Goal: Complete application form

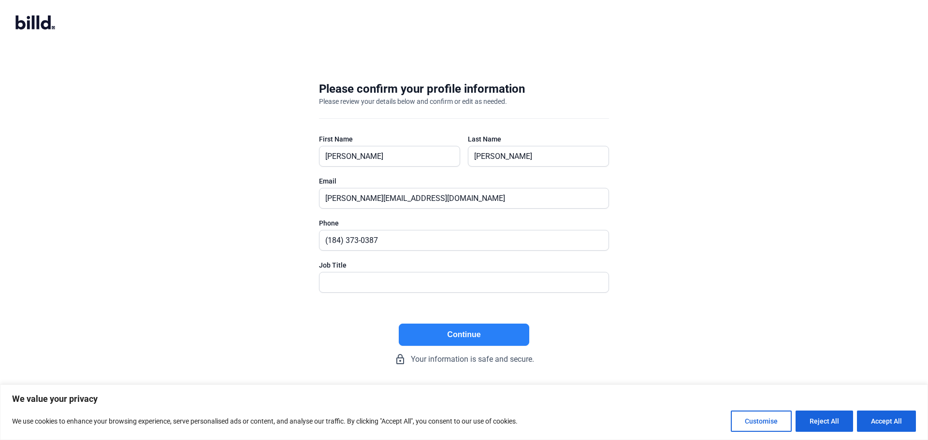
click at [898, 417] on button "Accept All" at bounding box center [886, 421] width 59 height 21
checkbox input "true"
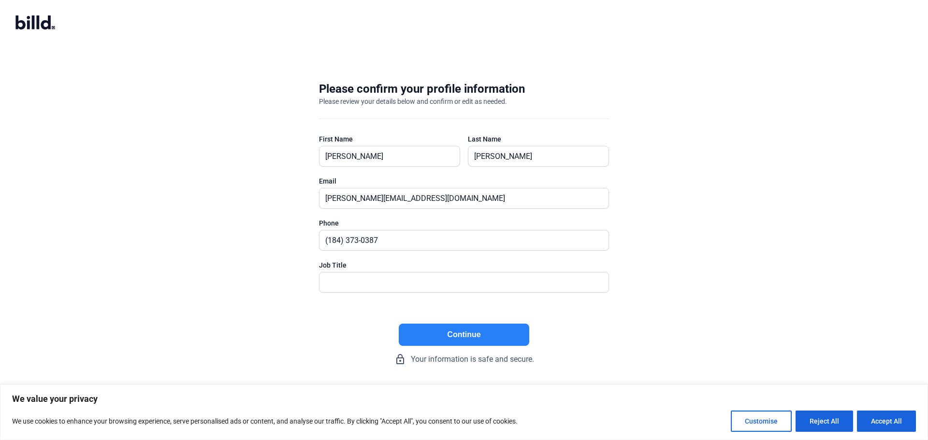
checkbox input "true"
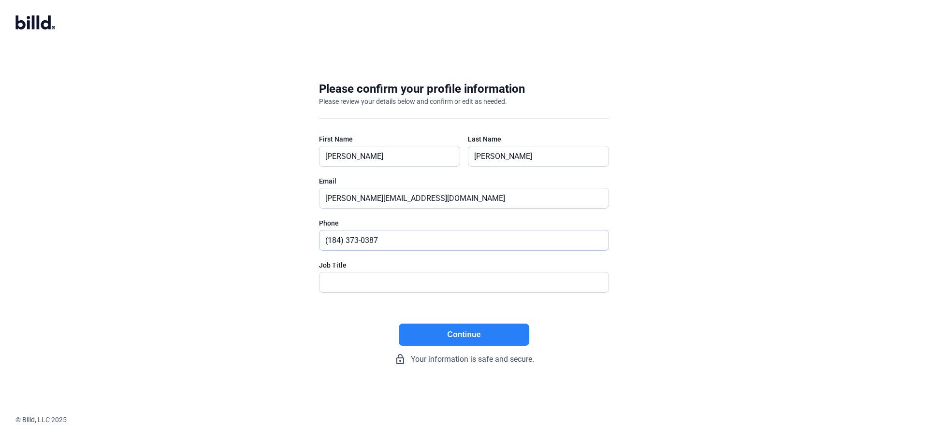
click at [362, 243] on input "(184) 373-0387" at bounding box center [463, 241] width 289 height 20
type input "[PHONE_NUMBER]"
type input "COO"
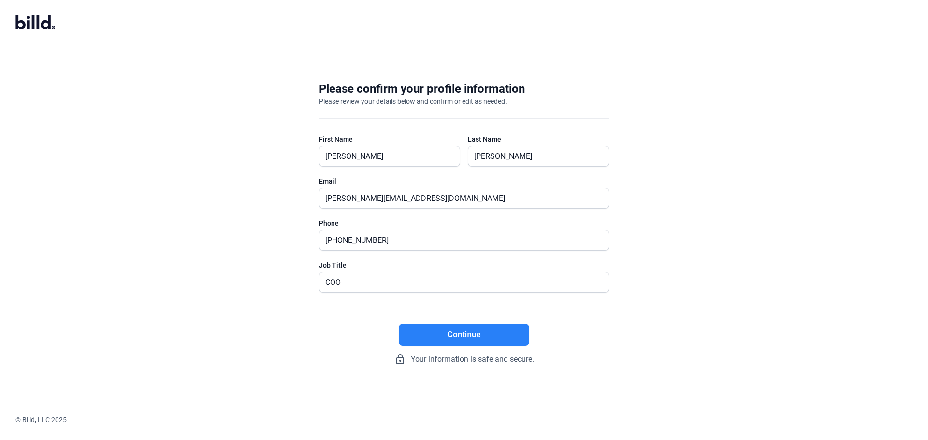
click at [478, 330] on button "Continue" at bounding box center [464, 335] width 130 height 22
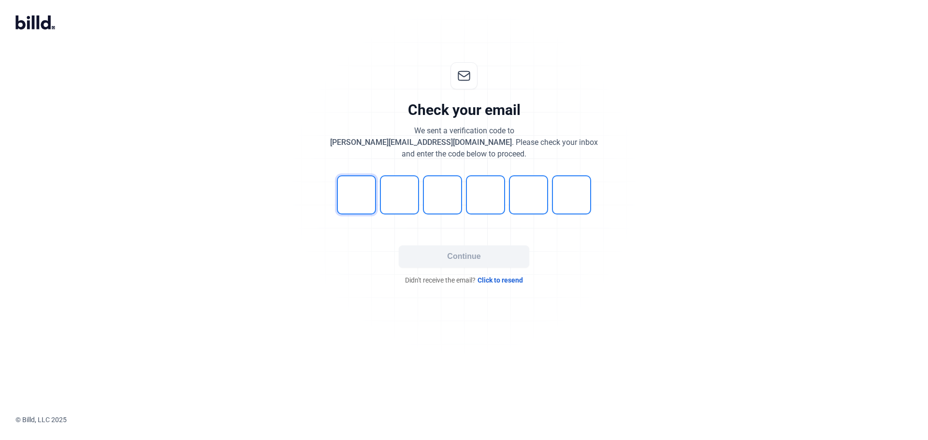
click at [344, 198] on input "tel" at bounding box center [356, 194] width 39 height 39
type input "7"
type input "5"
type input "8"
type input "4"
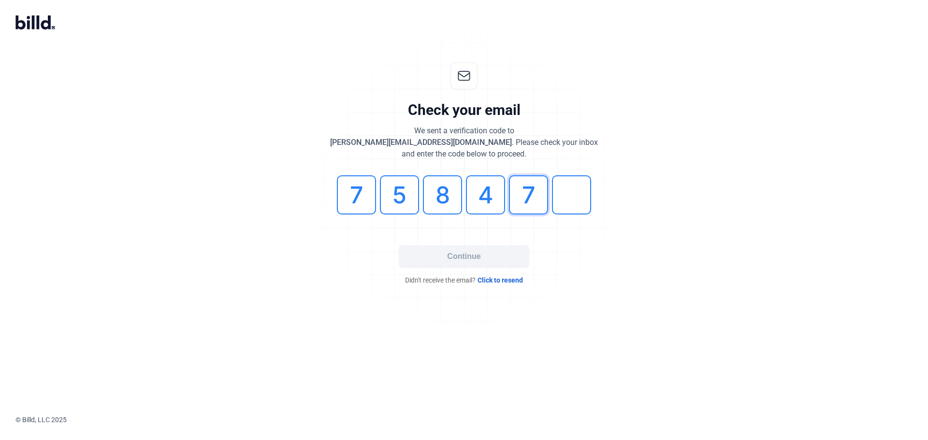
type input "7"
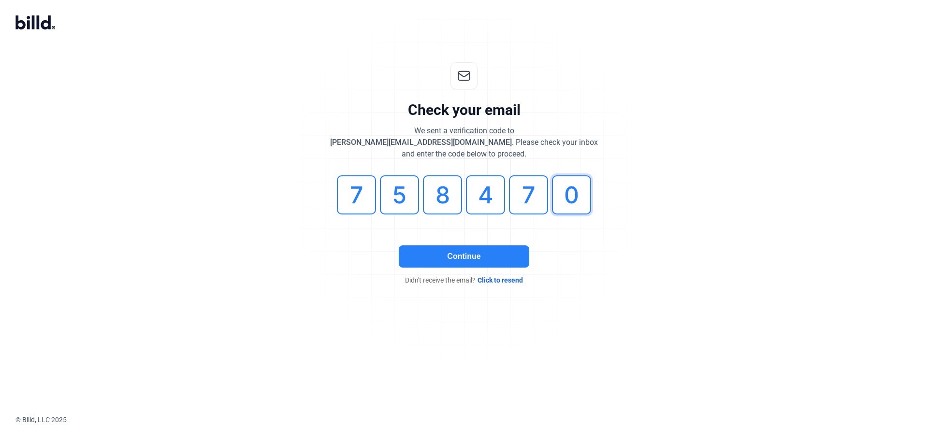
type input "0"
click at [518, 249] on button "Continue" at bounding box center [464, 257] width 130 height 22
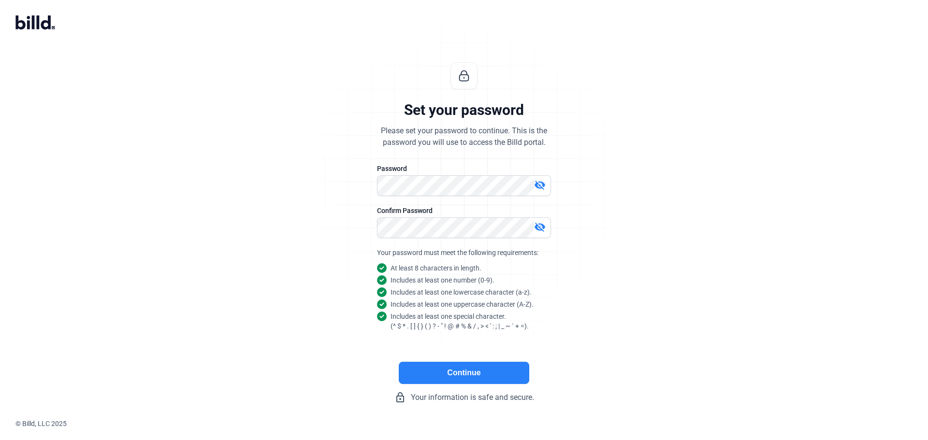
click at [484, 375] on button "Continue" at bounding box center [464, 373] width 130 height 22
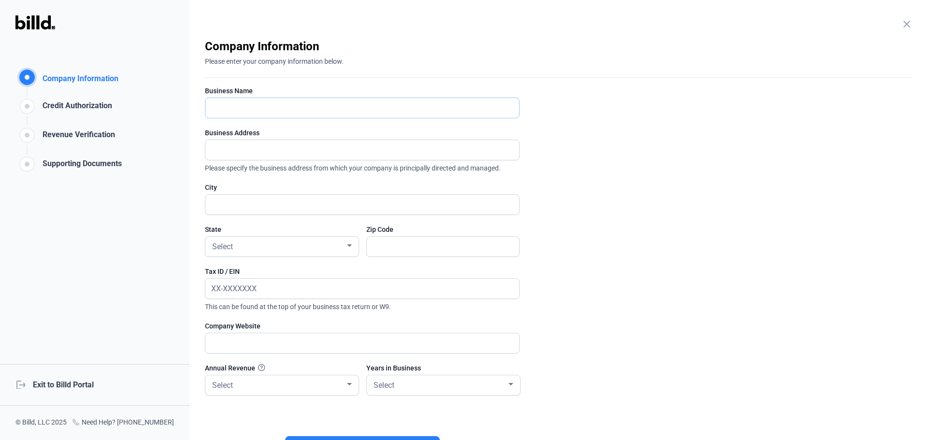
click at [331, 112] on input "text" at bounding box center [362, 108] width 314 height 20
type input "Erosion and Construction Solutions"
type input "[STREET_ADDRESS]"
type input "Merrillville"
type input "46410"
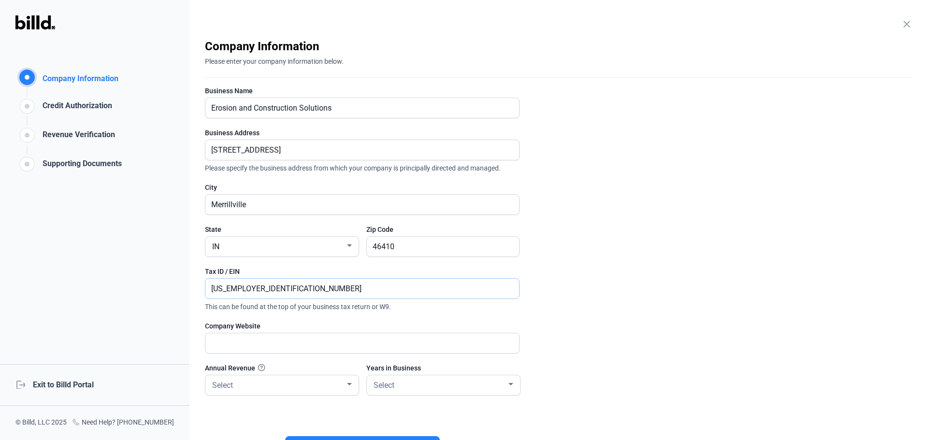
type input "[US_EMPLOYER_IDENTIFICATION_NUMBER]"
type input "[DOMAIN_NAME]"
click at [290, 394] on div "Select" at bounding box center [282, 386] width 144 height 20
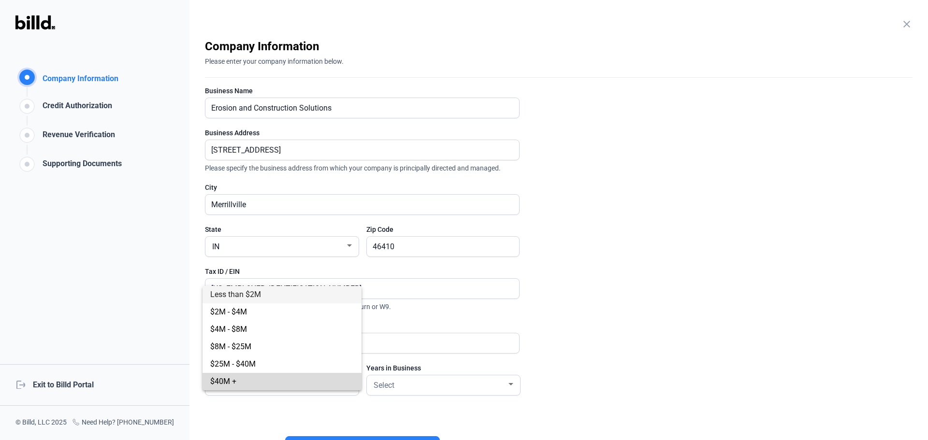
click at [282, 386] on span "$40M +" at bounding box center [282, 381] width 144 height 17
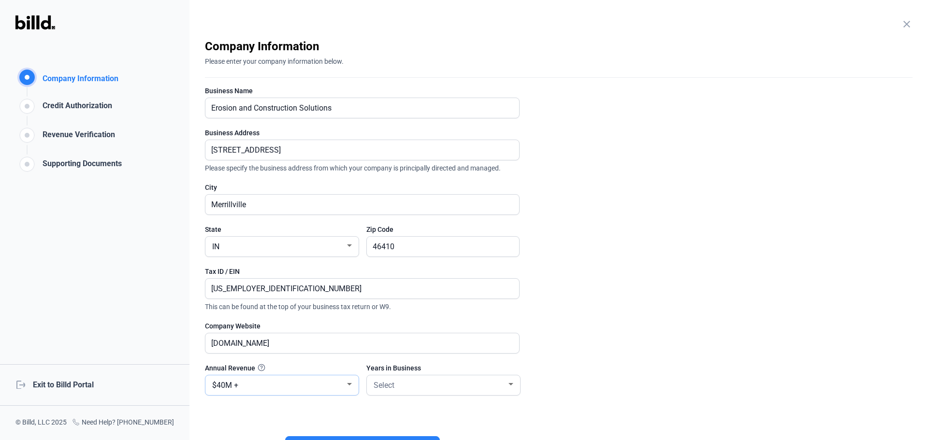
click at [282, 386] on div "$40M +" at bounding box center [277, 385] width 135 height 14
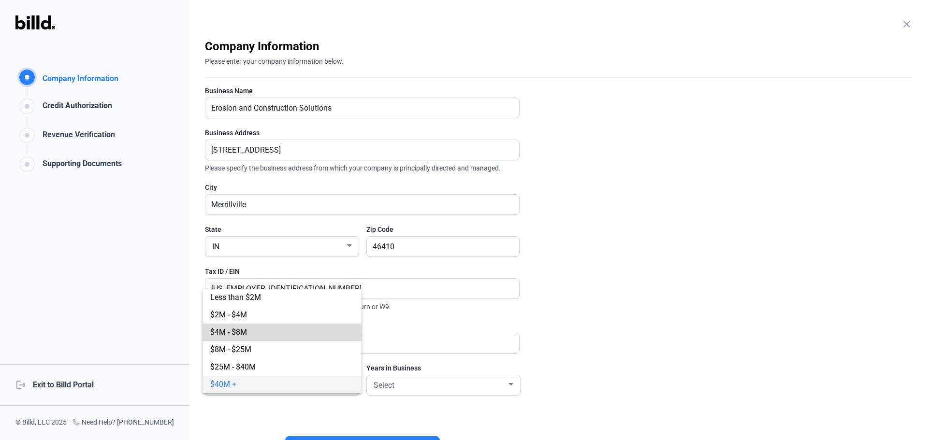
click at [248, 335] on span "$4M - $8M" at bounding box center [282, 332] width 144 height 17
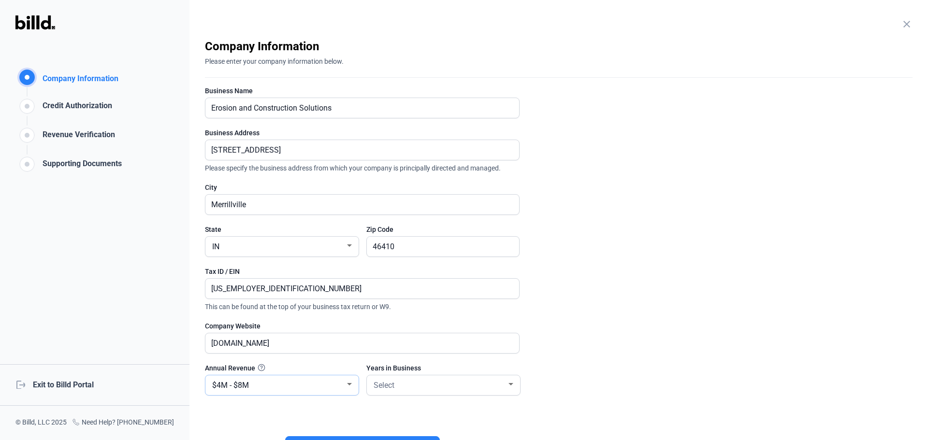
click at [319, 394] on div "$4M - $8M" at bounding box center [282, 386] width 144 height 20
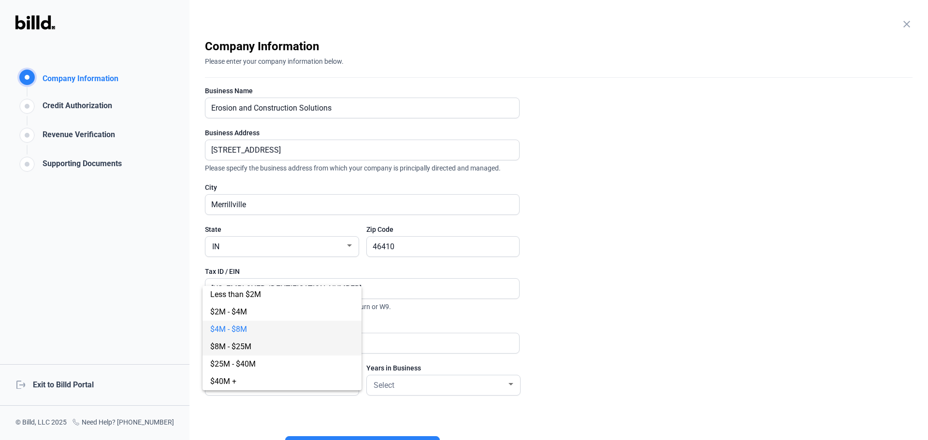
click at [260, 339] on span "$8M - $25M" at bounding box center [282, 346] width 144 height 17
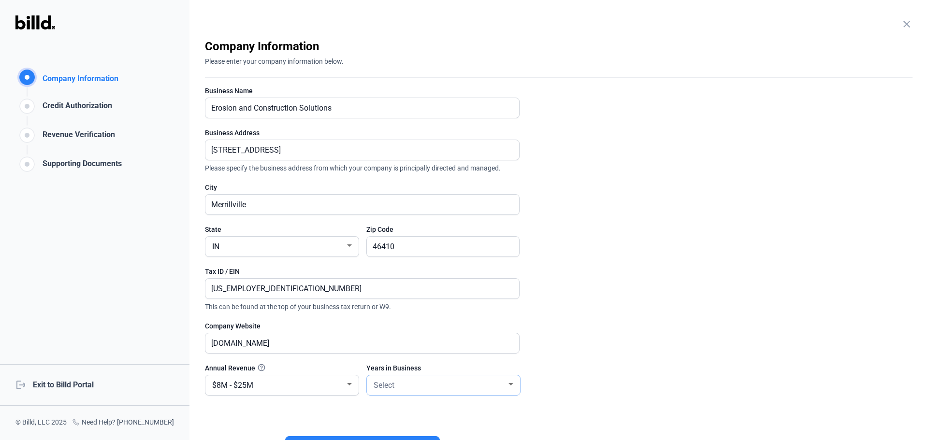
click at [403, 392] on div "Select" at bounding box center [444, 386] width 144 height 20
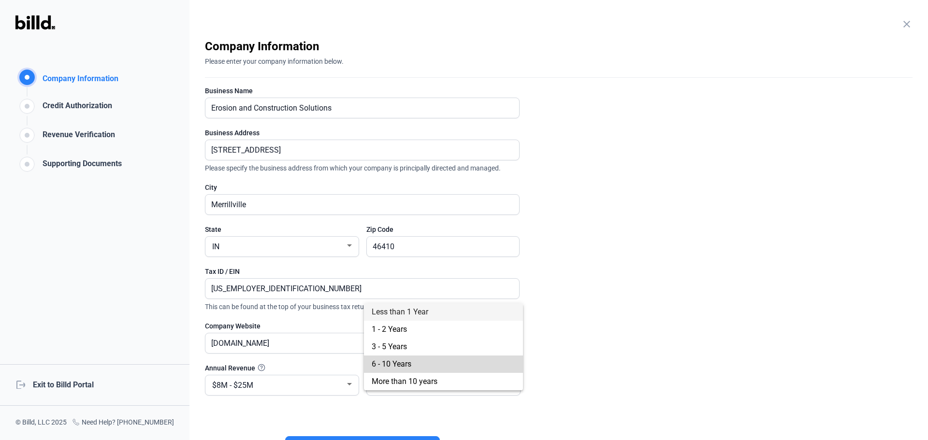
click at [392, 371] on span "6 - 10 Years" at bounding box center [444, 364] width 144 height 17
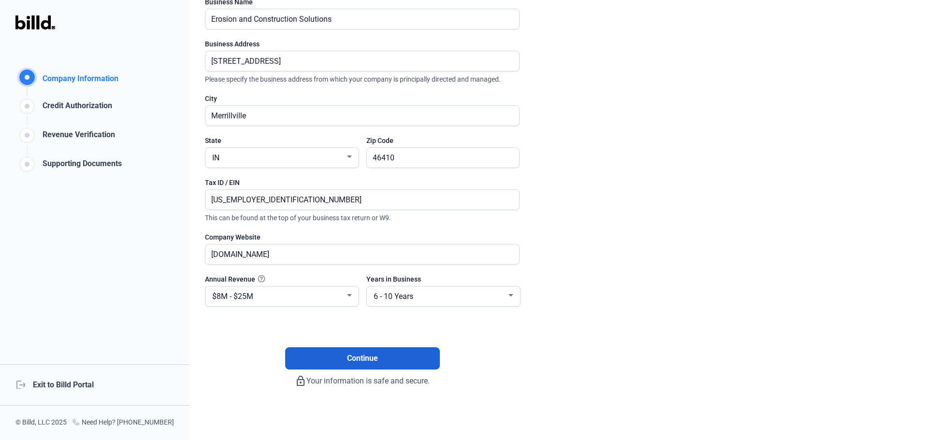
click at [369, 359] on span "Continue" at bounding box center [362, 359] width 31 height 12
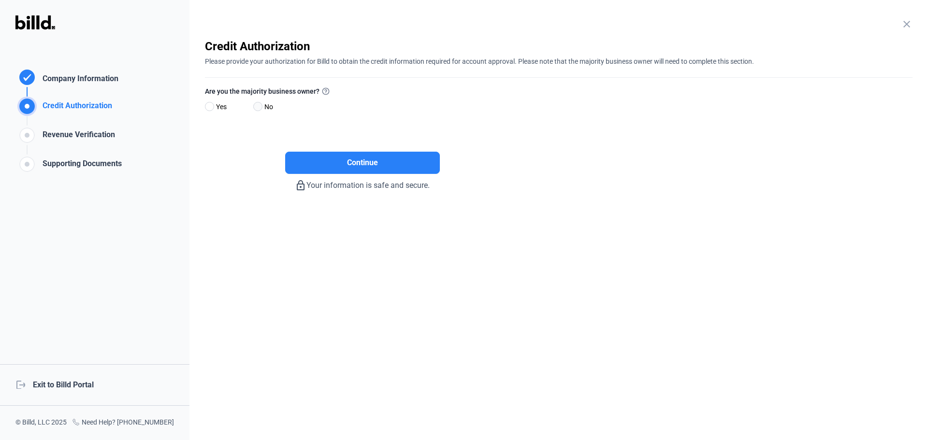
click at [260, 110] on span at bounding box center [257, 106] width 9 height 9
click at [260, 110] on input "No" at bounding box center [256, 106] width 7 height 7
radio input "true"
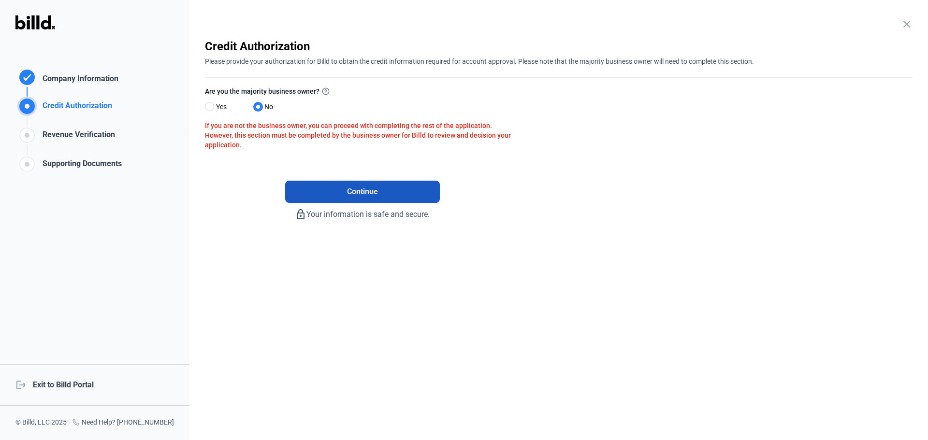
click at [339, 188] on button "Continue" at bounding box center [362, 192] width 155 height 22
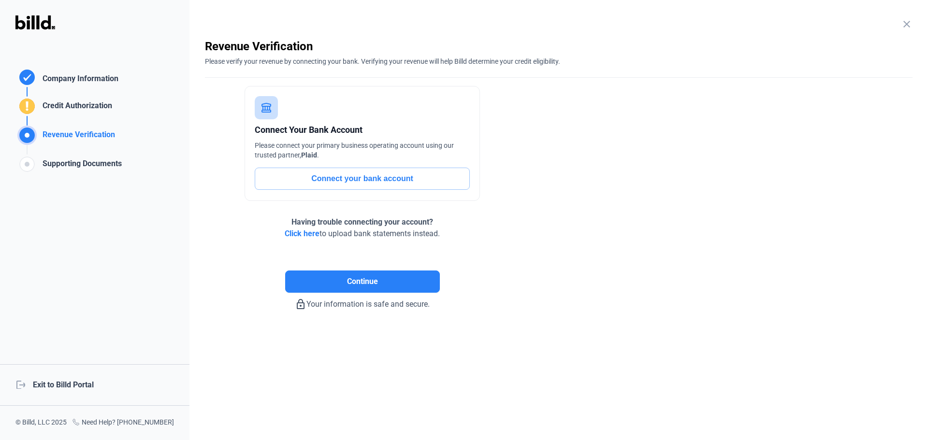
click at [360, 179] on button "Connect your bank account" at bounding box center [362, 179] width 215 height 22
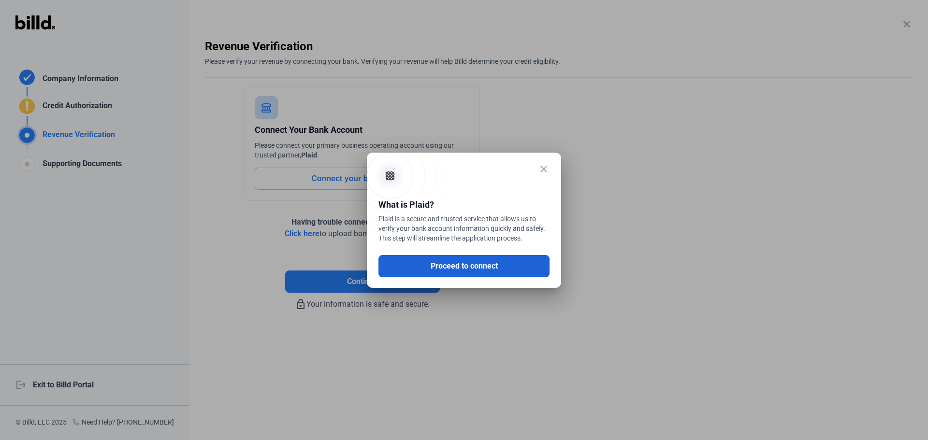
click at [467, 263] on button "Proceed to connect" at bounding box center [463, 266] width 171 height 22
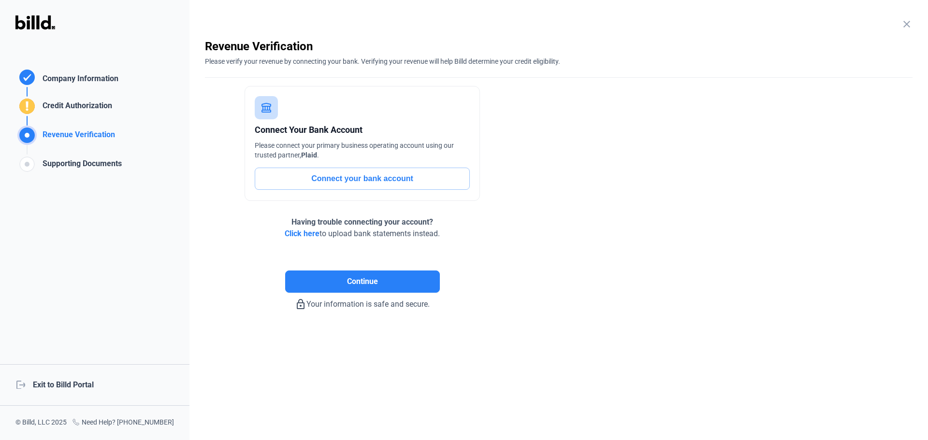
click at [393, 184] on button "Connect your bank account" at bounding box center [362, 179] width 215 height 22
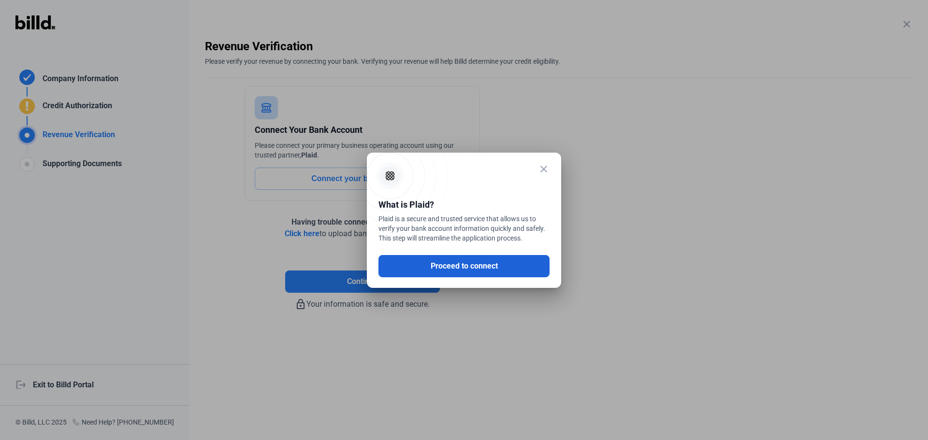
click at [460, 270] on button "Proceed to connect" at bounding box center [463, 266] width 171 height 22
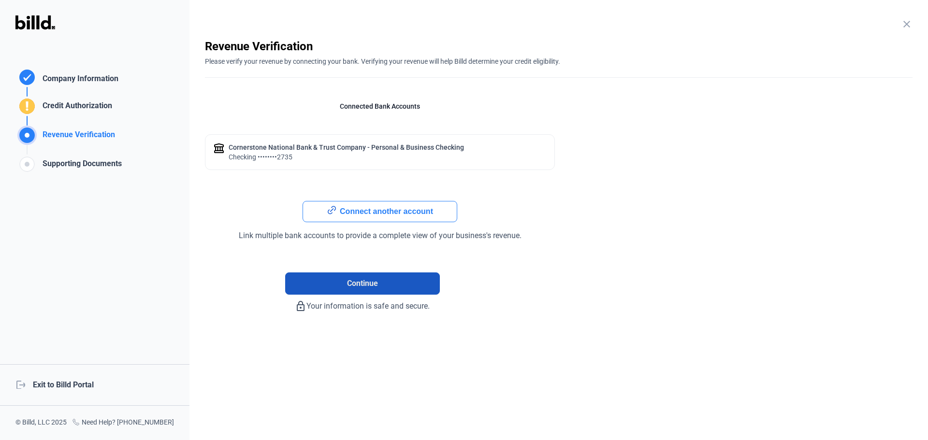
click at [363, 280] on span "Continue" at bounding box center [362, 284] width 31 height 12
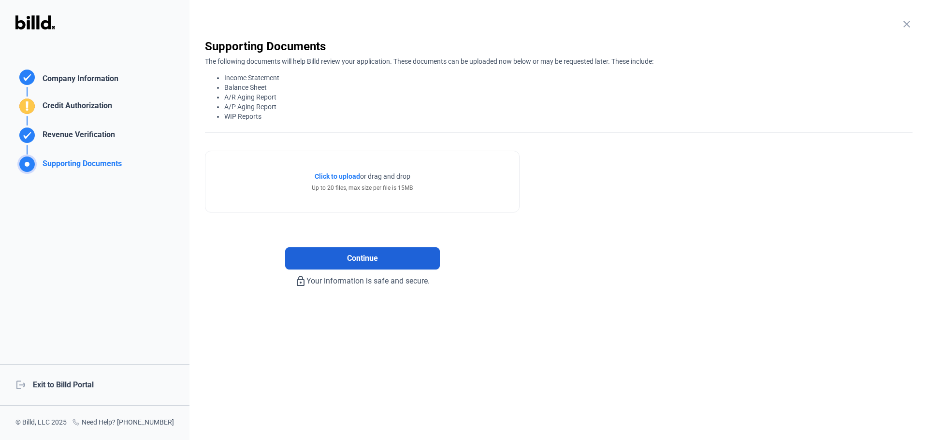
click at [341, 251] on button "Continue" at bounding box center [362, 258] width 155 height 22
